Goal: Register for event/course

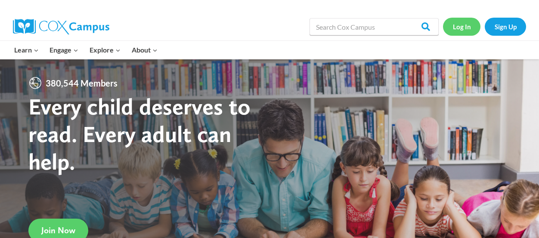
click at [458, 27] on link "Log In" at bounding box center [461, 27] width 37 height 18
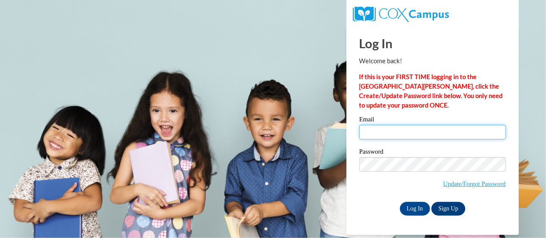
click at [376, 128] on input "Email" at bounding box center [432, 132] width 146 height 15
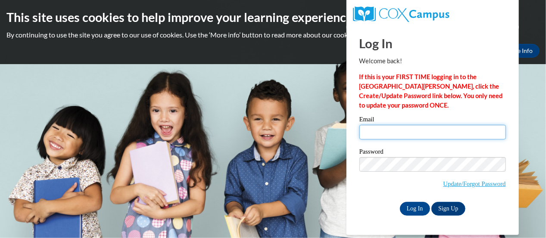
type input "e047000@muscogee.k12.ga.us"
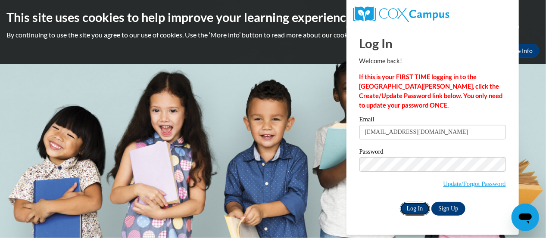
click at [401, 207] on input "Log In" at bounding box center [415, 209] width 30 height 14
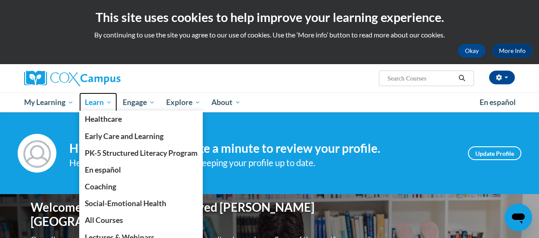
click at [97, 103] on span "Learn" at bounding box center [98, 102] width 27 height 10
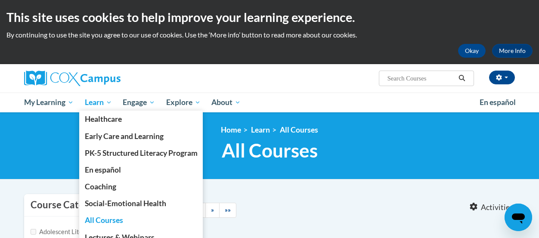
click at [99, 104] on span "Learn" at bounding box center [98, 102] width 27 height 10
click at [94, 106] on span "Learn" at bounding box center [98, 102] width 27 height 10
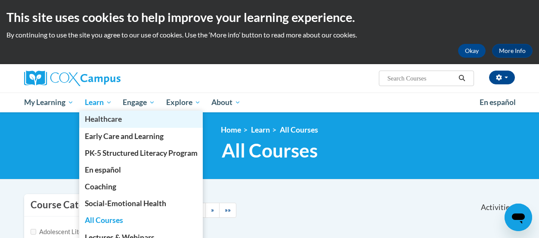
click at [97, 112] on link "Healthcare" at bounding box center [141, 119] width 124 height 17
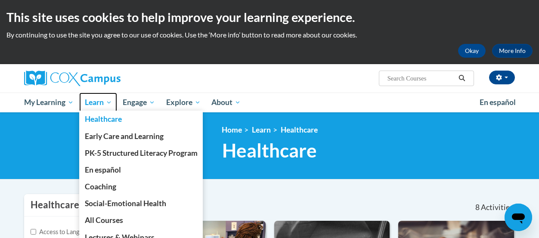
click at [111, 103] on span "Learn" at bounding box center [98, 102] width 27 height 10
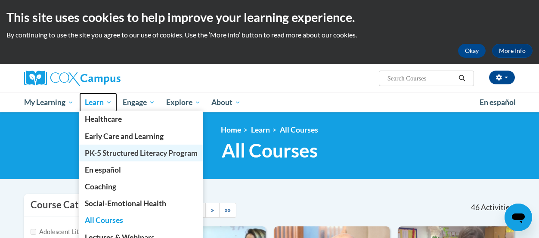
click at [89, 152] on span "PK-5 Structured Literacy Program" at bounding box center [141, 153] width 113 height 9
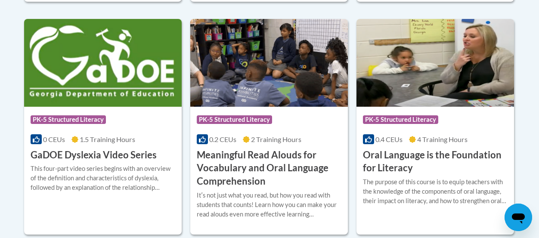
scroll to position [594, 0]
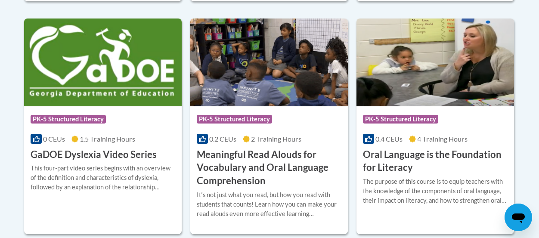
click at [425, 174] on div "More Info Enroll The purpose of this course is to equip teachers with the knowl…" at bounding box center [436, 196] width 158 height 44
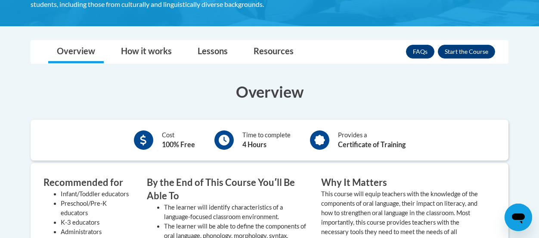
scroll to position [233, 0]
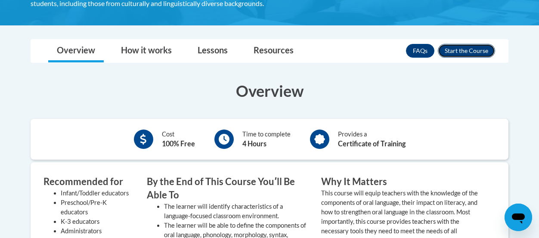
click at [463, 56] on button "Enroll" at bounding box center [466, 51] width 57 height 14
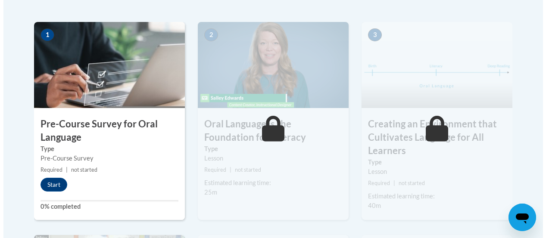
scroll to position [258, 0]
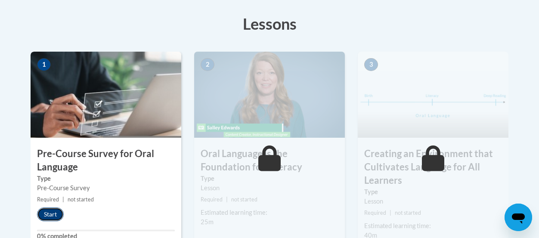
click at [51, 212] on button "Start" at bounding box center [50, 215] width 27 height 14
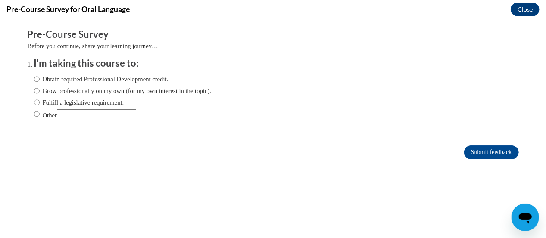
scroll to position [0, 0]
click at [34, 78] on input "Obtain required Professional Development credit." at bounding box center [37, 78] width 6 height 9
radio input "true"
click at [34, 92] on input "Grow professionally on my own (for my own interest in the topic)." at bounding box center [37, 90] width 6 height 9
radio input "true"
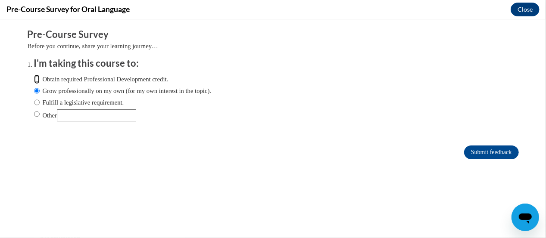
click at [34, 79] on input "Obtain required Professional Development credit." at bounding box center [37, 78] width 6 height 9
radio input "true"
click at [466, 155] on input "Submit feedback" at bounding box center [491, 152] width 54 height 14
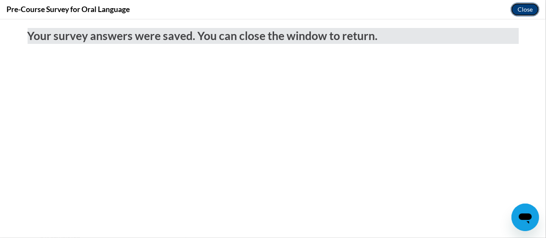
click at [532, 8] on button "Close" at bounding box center [524, 10] width 29 height 14
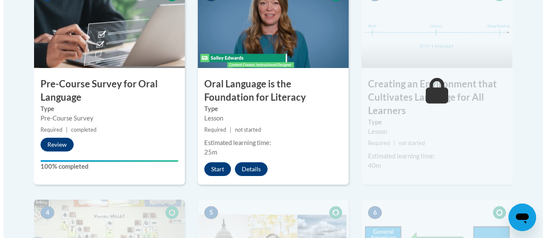
scroll to position [327, 0]
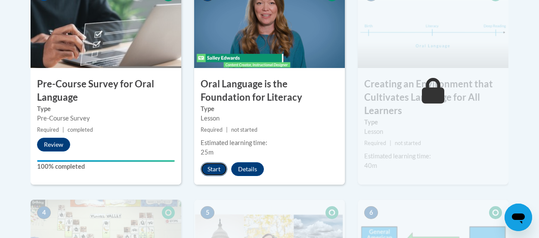
click at [213, 168] on button "Start" at bounding box center [214, 169] width 27 height 14
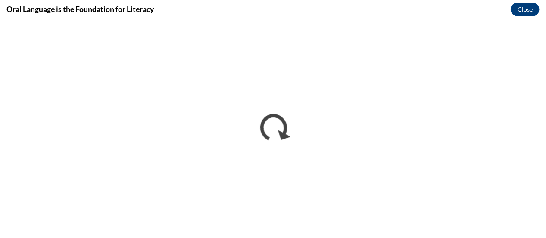
scroll to position [0, 0]
